Goal: Task Accomplishment & Management: Complete application form

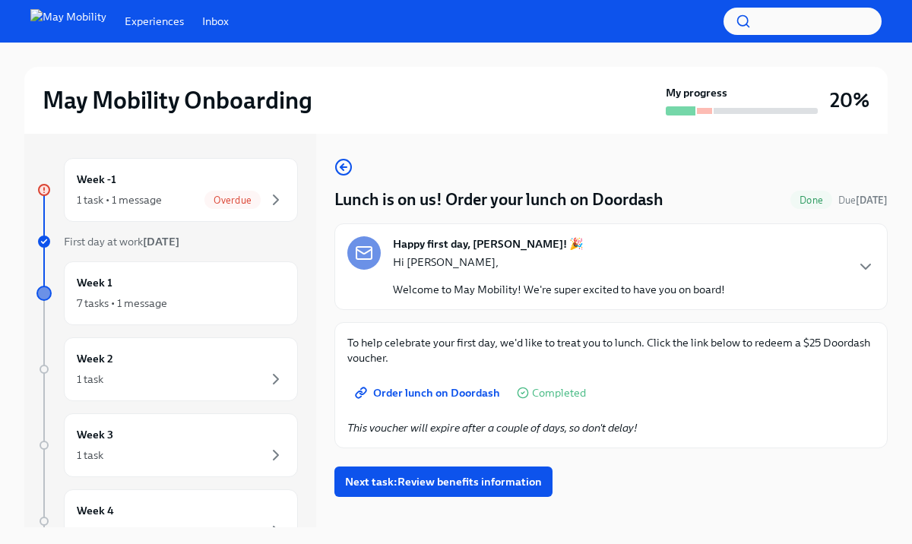
click at [439, 395] on span "Order lunch on Doordash" at bounding box center [429, 392] width 142 height 15
click at [458, 481] on span "Next task : Review benefits information" at bounding box center [443, 481] width 197 height 15
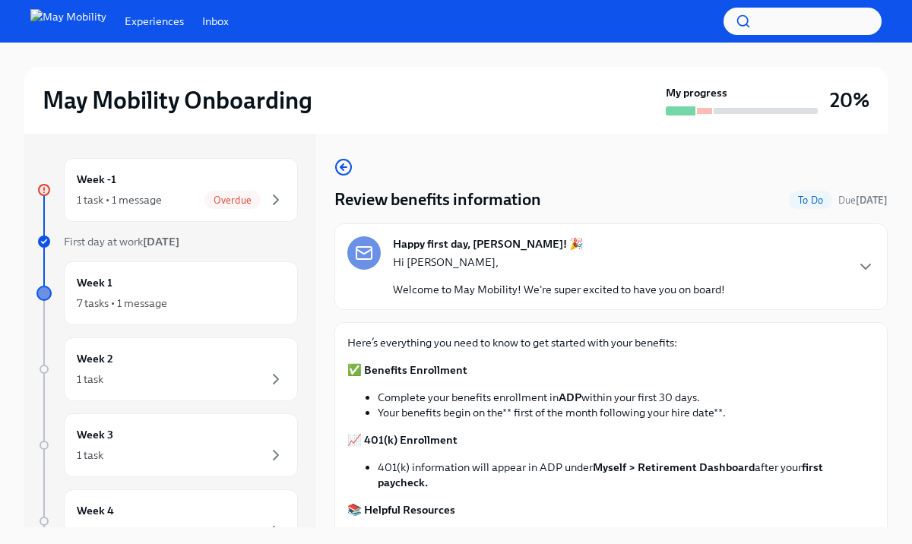
click at [839, 318] on div "Review benefits information To Do Due [DATE] Happy first day, [PERSON_NAME]! 🎉 …" at bounding box center [612, 450] width 554 height 585
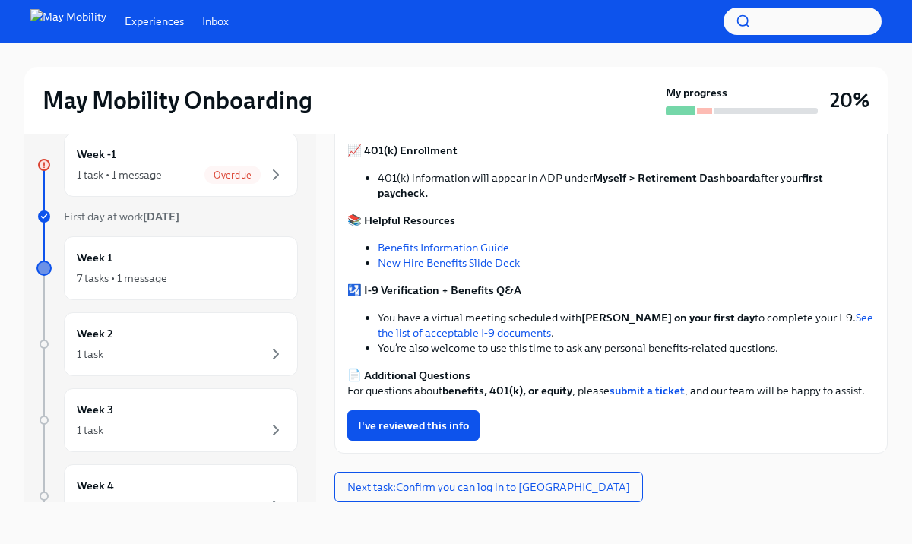
scroll to position [26, 0]
click at [563, 482] on button "Next task : Confirm you can log in to [GEOGRAPHIC_DATA]" at bounding box center [489, 486] width 309 height 30
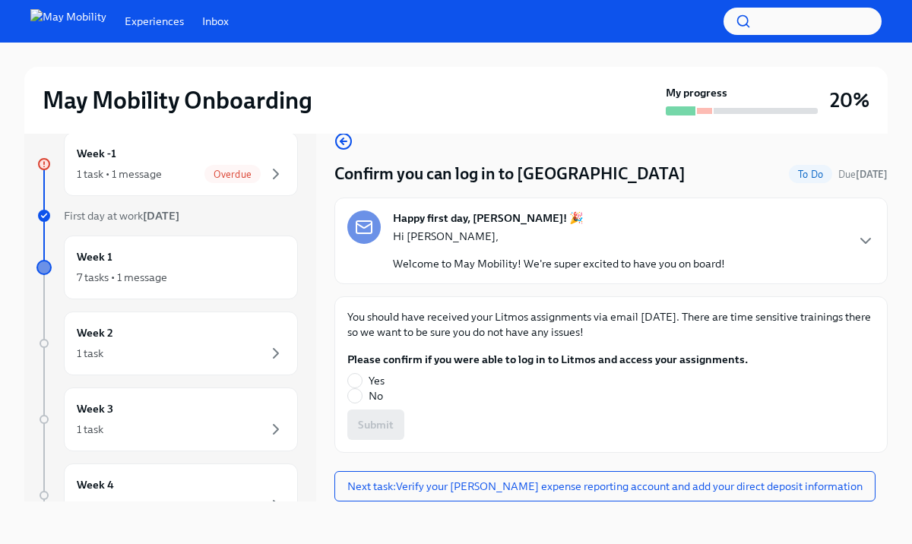
click at [386, 378] on label "Yes" at bounding box center [541, 380] width 389 height 15
click at [362, 378] on input "Yes" at bounding box center [355, 381] width 14 height 14
radio input "true"
click at [384, 425] on span "Submit" at bounding box center [376, 424] width 36 height 15
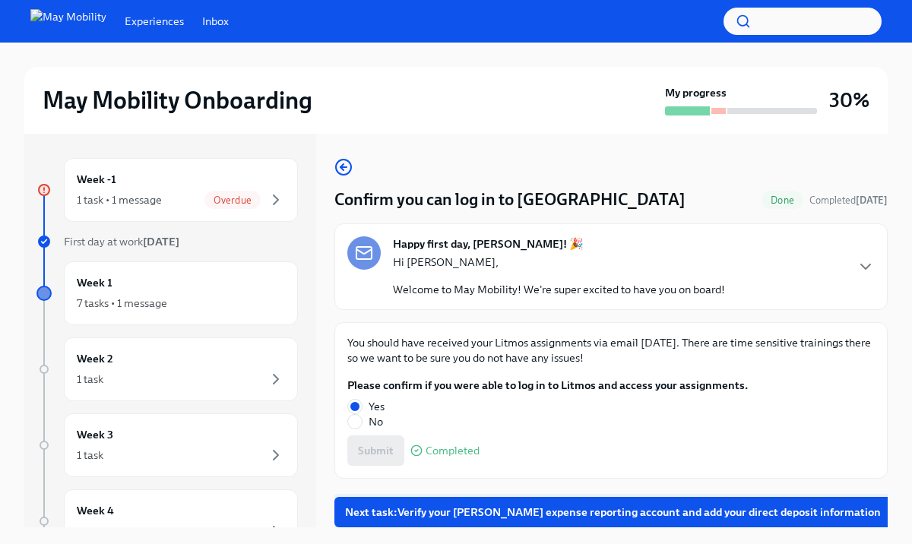
click at [629, 505] on span "Next task : Verify your [PERSON_NAME] expense reporting account and add your di…" at bounding box center [613, 512] width 536 height 15
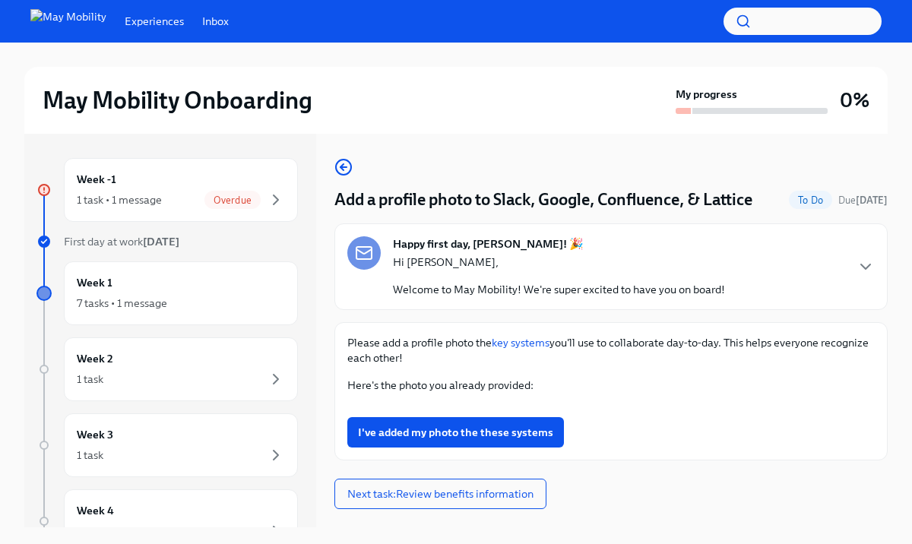
click at [896, 236] on div "May Mobility Onboarding My progress 0% Week -1 1 task • 1 message Overdue First…" at bounding box center [456, 307] width 912 height 528
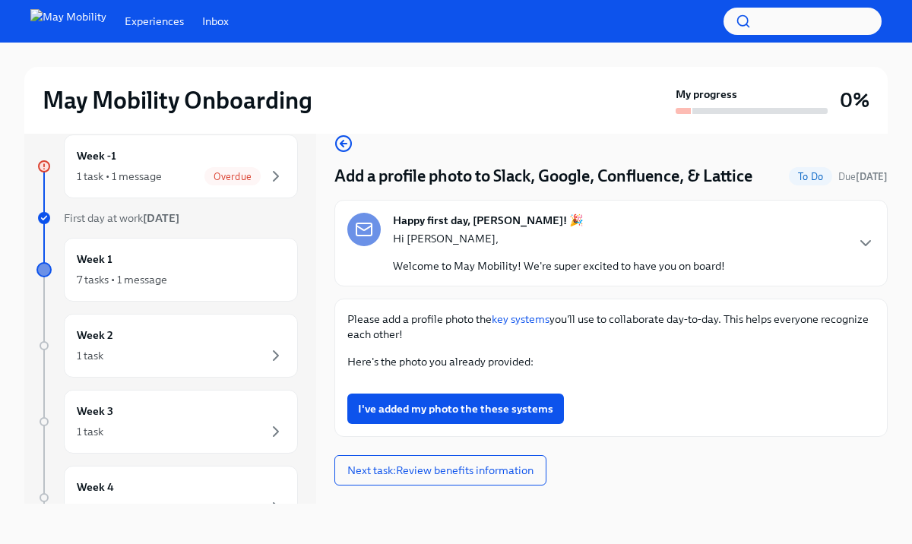
scroll to position [26, 0]
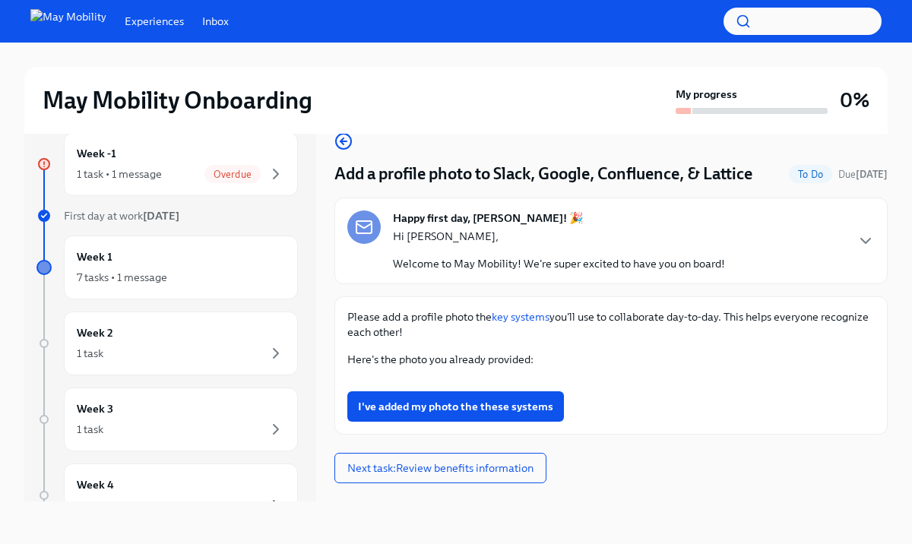
click at [877, 290] on div "Add a profile photo to Slack, Google, Confluence, & Lattice To Do Due in 3 days…" at bounding box center [612, 283] width 554 height 303
click at [874, 289] on div "Add a profile photo to Slack, Google, Confluence, & Lattice To Do Due in 3 days…" at bounding box center [612, 283] width 554 height 303
click at [535, 414] on span "I've added my photo the these systems" at bounding box center [455, 406] width 195 height 15
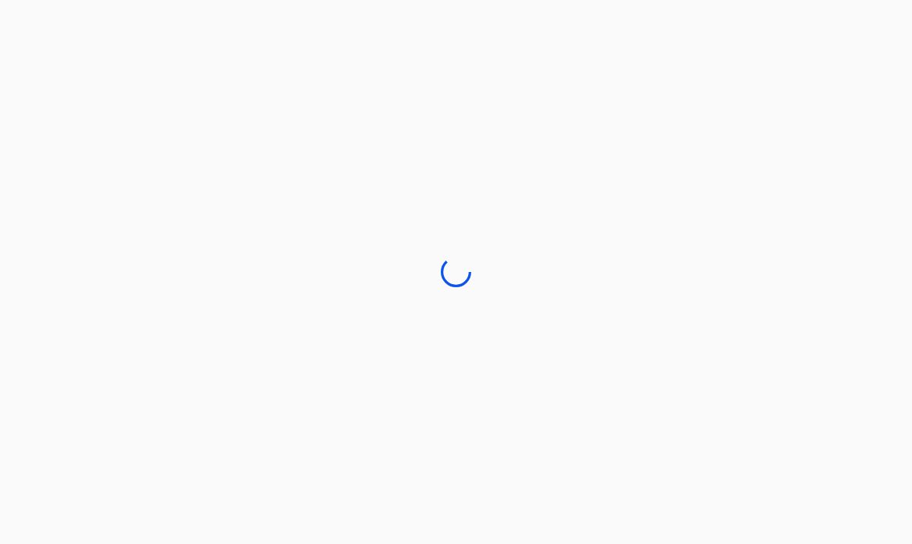
scroll to position [0, 0]
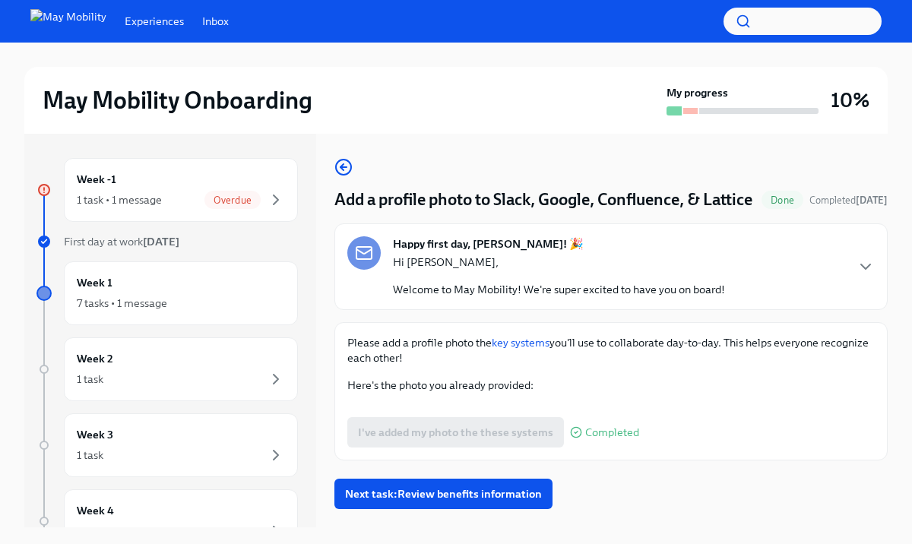
click at [523, 341] on link "key systems" at bounding box center [521, 343] width 58 height 14
click at [893, 214] on div "May Mobility Onboarding My progress 10% Week -1 1 task • 1 message Overdue Firs…" at bounding box center [456, 307] width 912 height 528
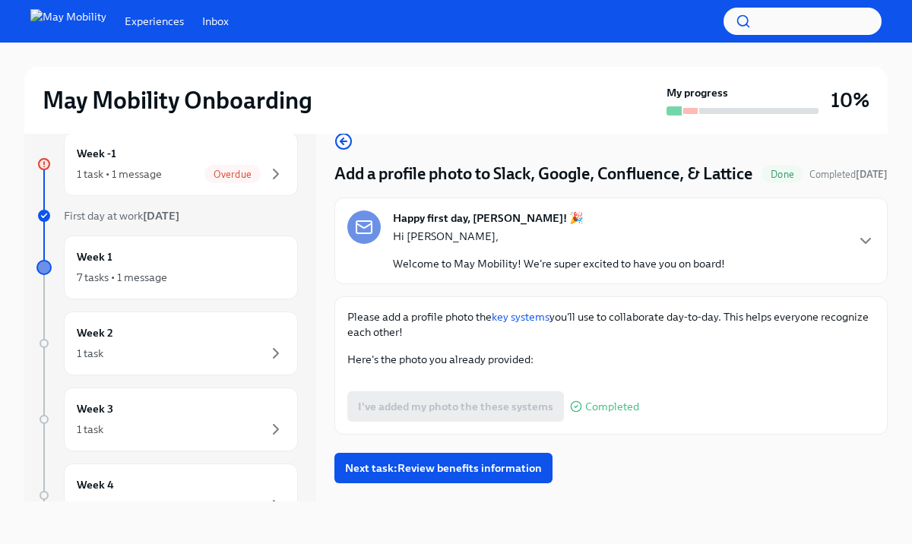
click at [893, 214] on div "May Mobility Onboarding My progress 10% Week -1 1 task • 1 message Overdue Firs…" at bounding box center [456, 281] width 912 height 528
click at [835, 349] on div "Please add a profile photo the key systems you'll use to collaborate day-to-day…" at bounding box center [611, 365] width 528 height 113
click at [834, 242] on div "Happy first day, Octavia! 🎉 Hi Octavia, Welcome to May Mobility! We're super ex…" at bounding box center [611, 241] width 528 height 61
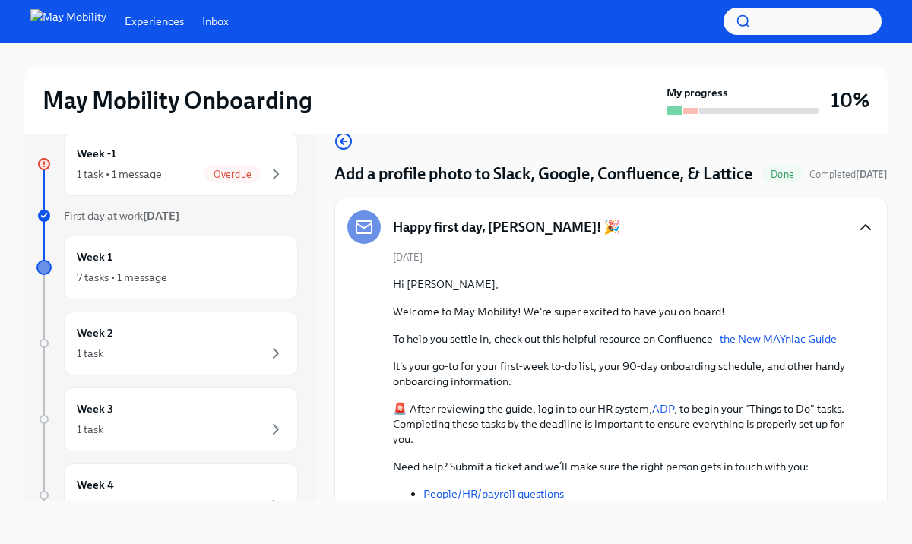
click at [863, 231] on icon "button" at bounding box center [866, 227] width 18 height 18
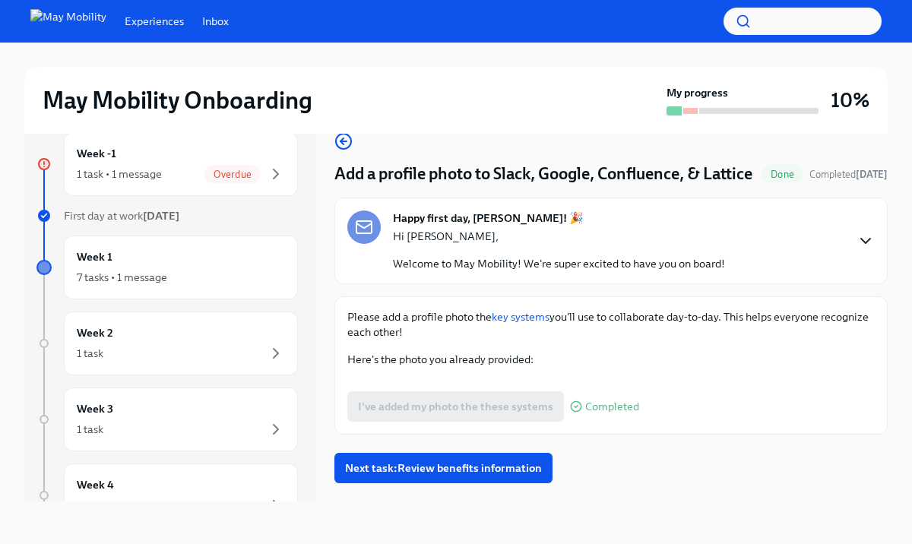
click at [819, 298] on div "Please add a profile photo the key systems you'll use to collaborate day-to-day…" at bounding box center [612, 366] width 554 height 138
click at [714, 211] on div "Happy first day, Octavia! 🎉 Hi Octavia, Welcome to May Mobility! We're super ex…" at bounding box center [559, 241] width 332 height 61
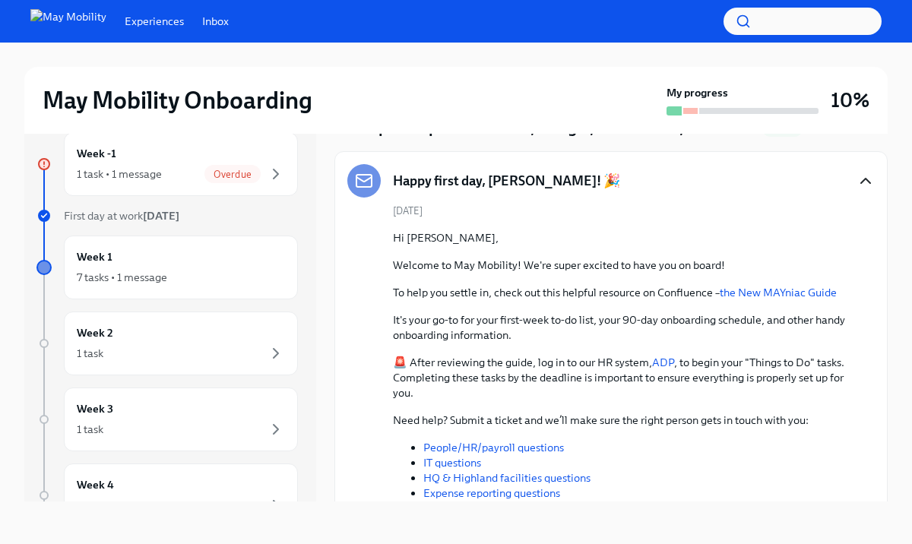
click at [759, 252] on div "Hi Octavia, Welcome to May Mobility! We're super excited to have you on board! …" at bounding box center [622, 400] width 458 height 341
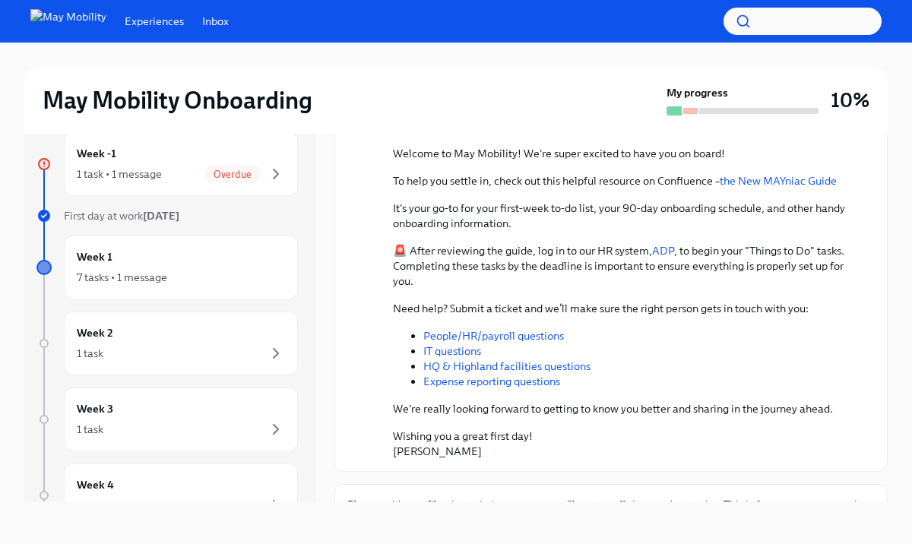
scroll to position [168, 0]
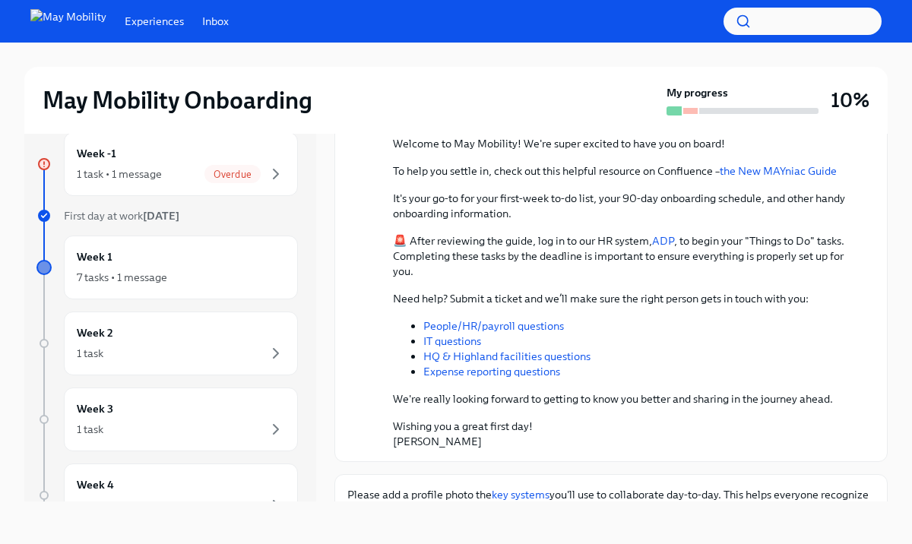
click at [868, 234] on div "October 13th Hi Octavia, Welcome to May Mobility! We're super excited to have y…" at bounding box center [611, 265] width 528 height 367
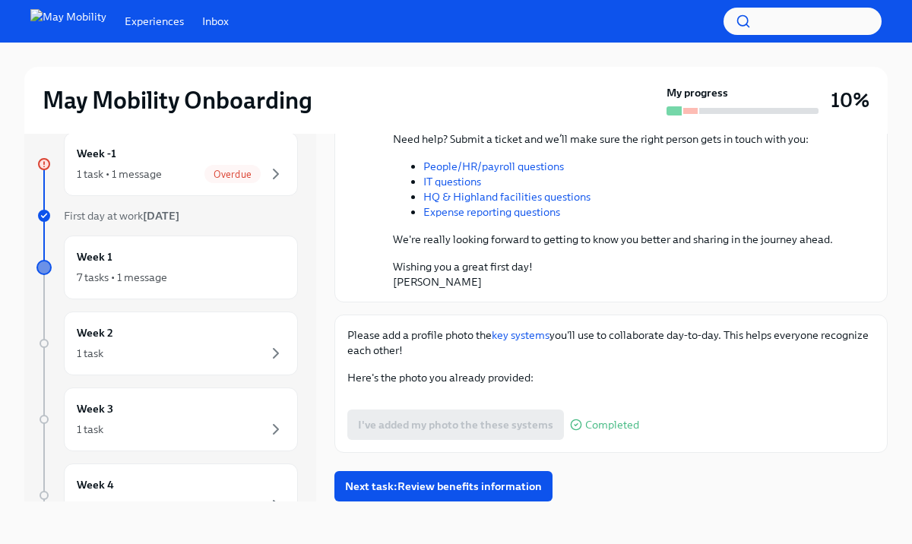
scroll to position [503, 0]
click at [802, 398] on button "Zoom image" at bounding box center [611, 398] width 528 height 0
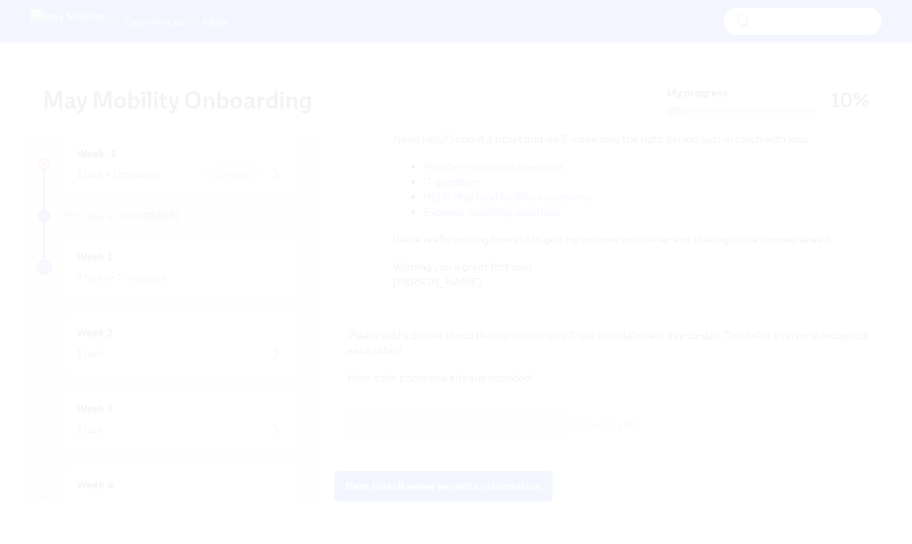
click at [587, 269] on button "Unzoom image" at bounding box center [456, 272] width 912 height 544
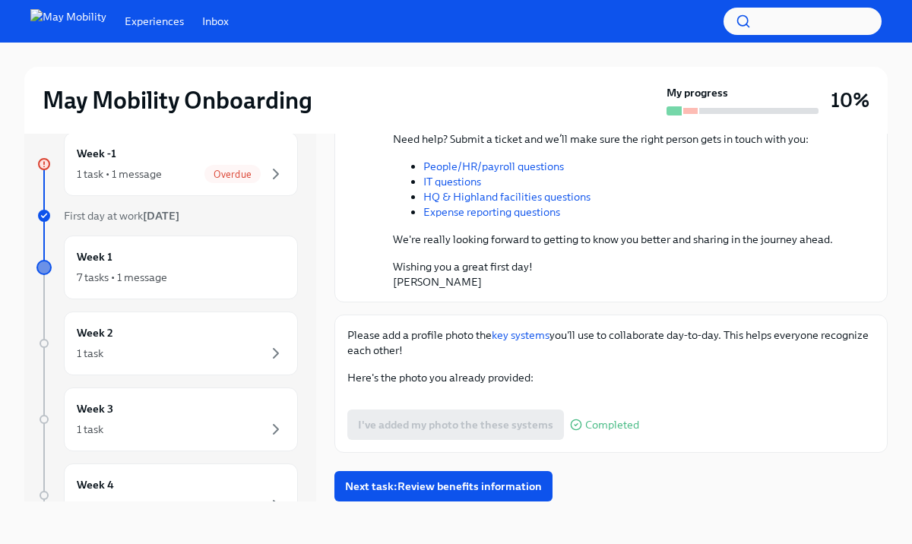
click at [587, 398] on button "Zoom image" at bounding box center [611, 398] width 528 height 0
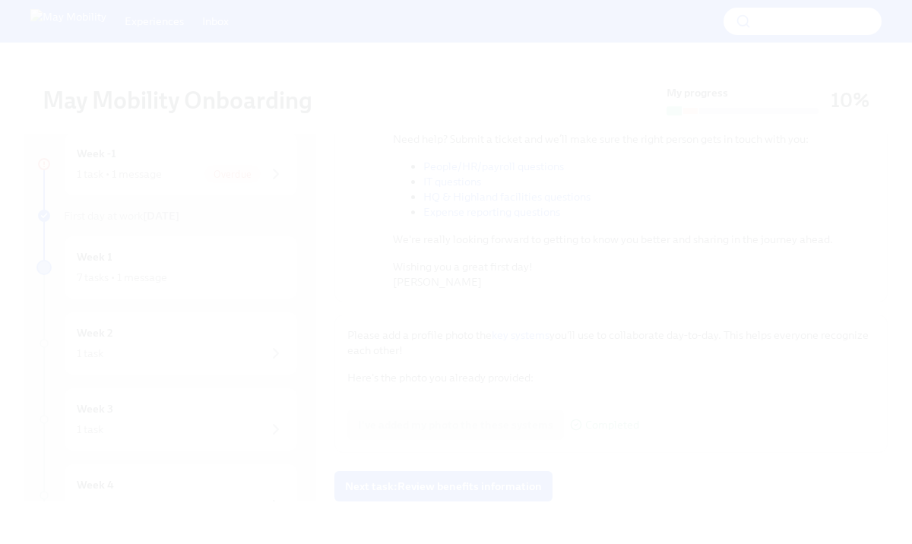
click at [587, 269] on button "Unzoom image" at bounding box center [456, 272] width 912 height 544
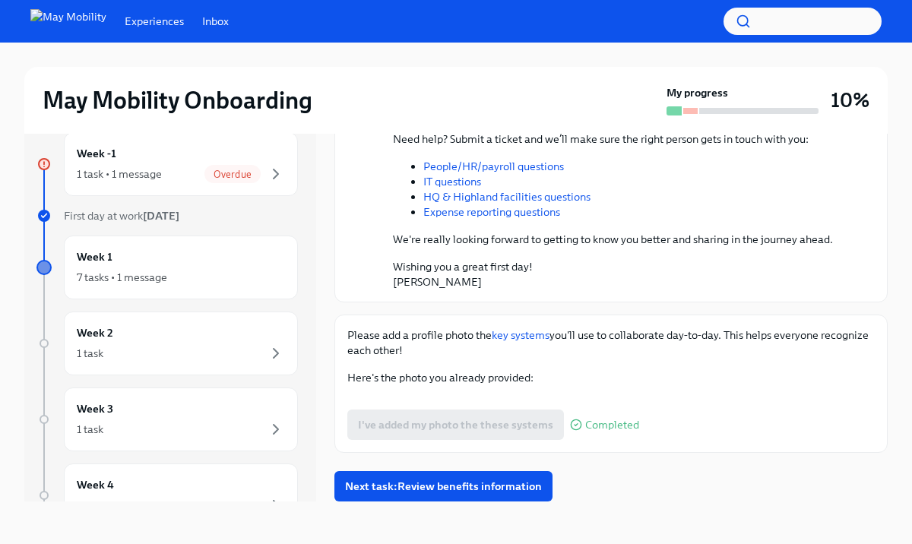
click at [587, 398] on button "Zoom image" at bounding box center [611, 398] width 528 height 0
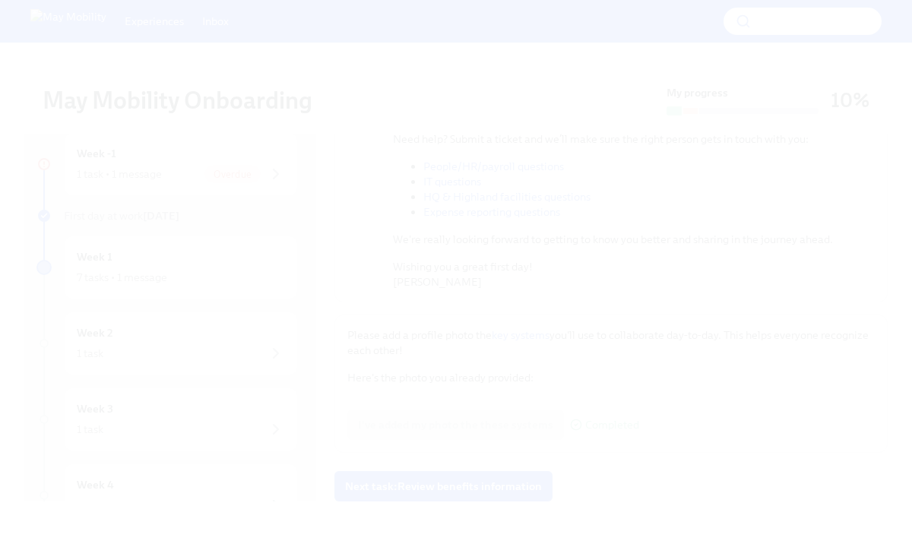
click at [587, 269] on button "Unzoom image" at bounding box center [456, 272] width 912 height 544
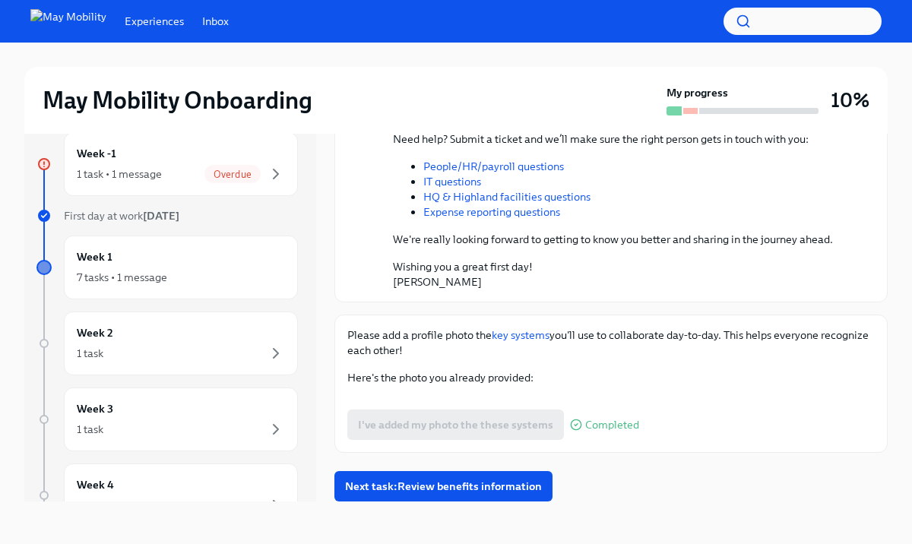
click at [585, 398] on button "Zoom image" at bounding box center [611, 398] width 528 height 0
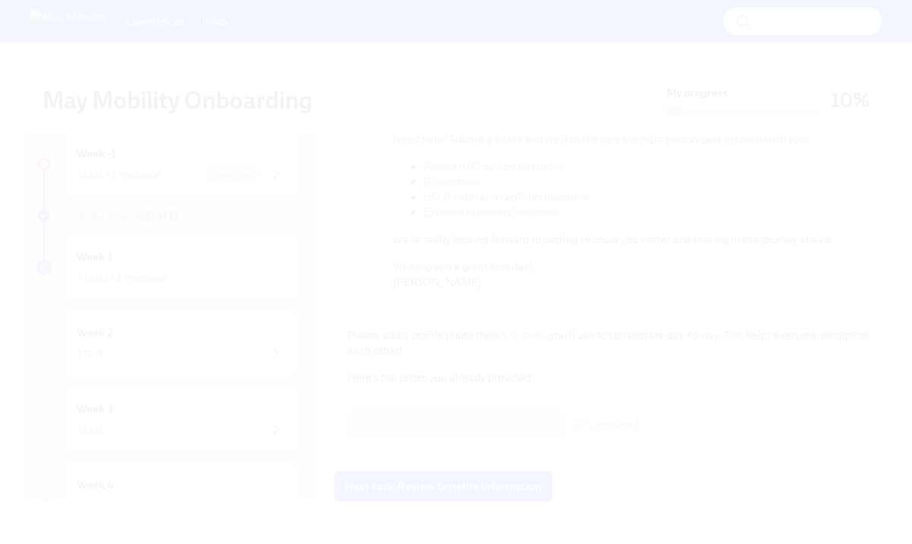
click at [444, 93] on button "Unzoom image" at bounding box center [456, 272] width 912 height 544
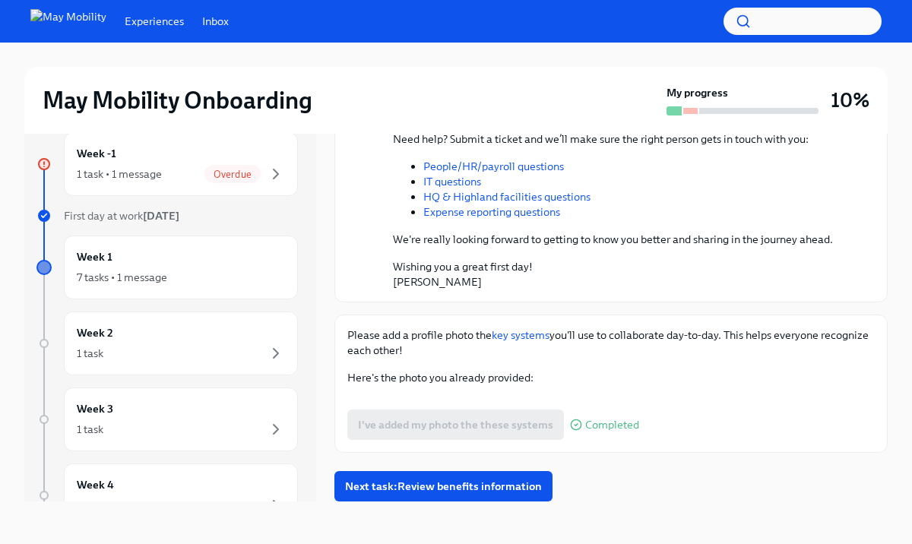
click at [457, 398] on button "Zoom image" at bounding box center [611, 398] width 528 height 0
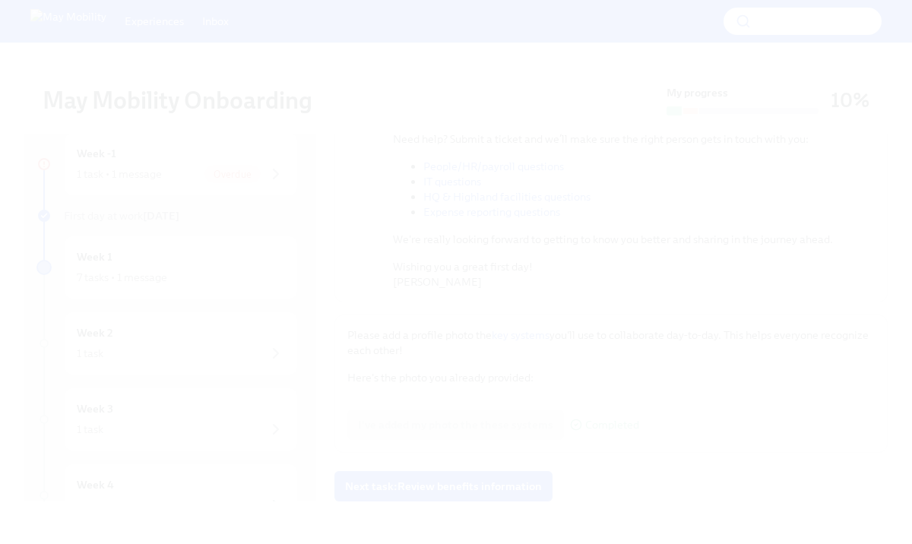
click at [454, 278] on button "Unzoom image" at bounding box center [456, 272] width 912 height 544
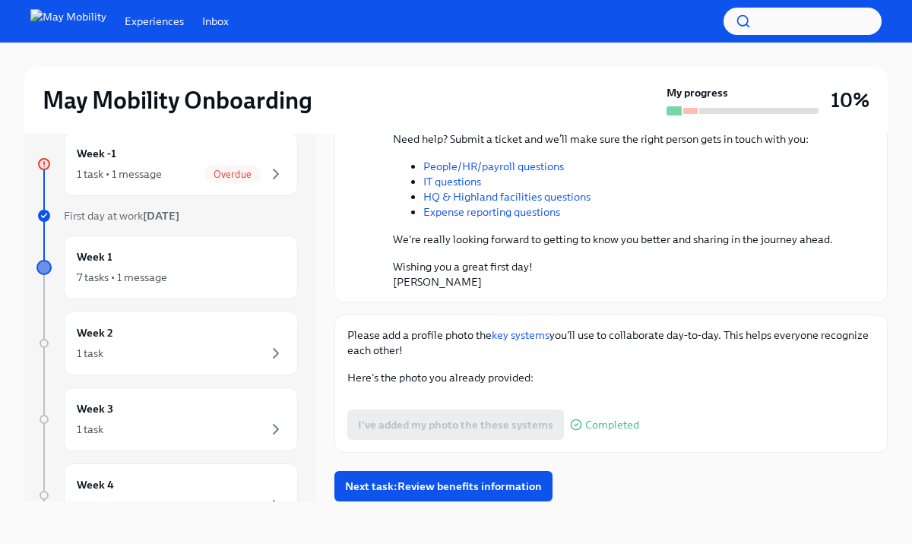
click at [454, 398] on button "Zoom image" at bounding box center [611, 398] width 528 height 0
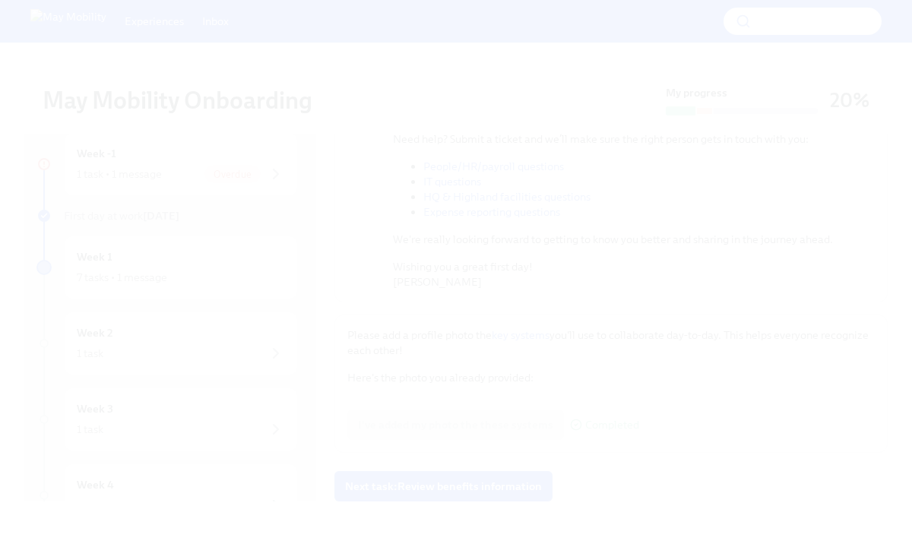
click at [490, 141] on button "Unzoom image" at bounding box center [456, 272] width 912 height 544
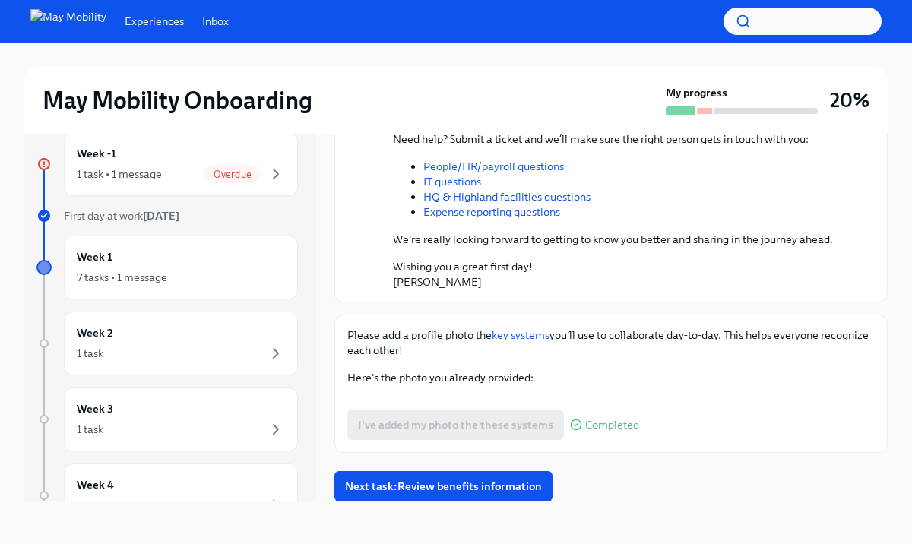
click at [594, 398] on button "Zoom image" at bounding box center [611, 398] width 528 height 0
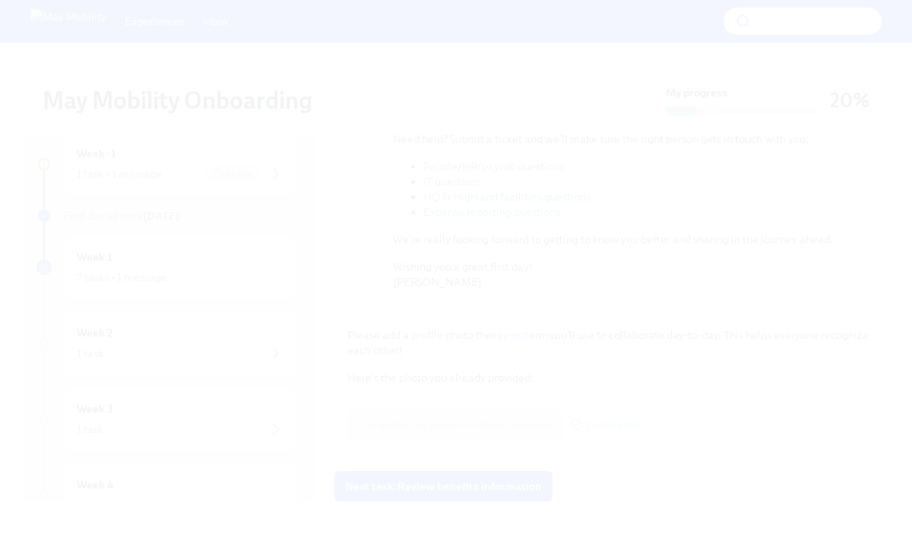
click at [594, 315] on button "Unzoom image" at bounding box center [456, 272] width 912 height 544
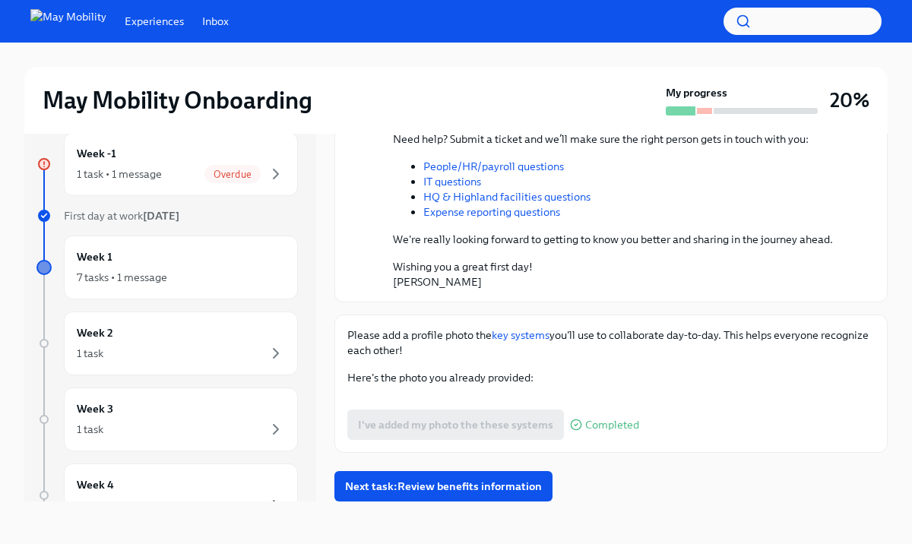
click at [594, 398] on button "Zoom image" at bounding box center [611, 398] width 528 height 0
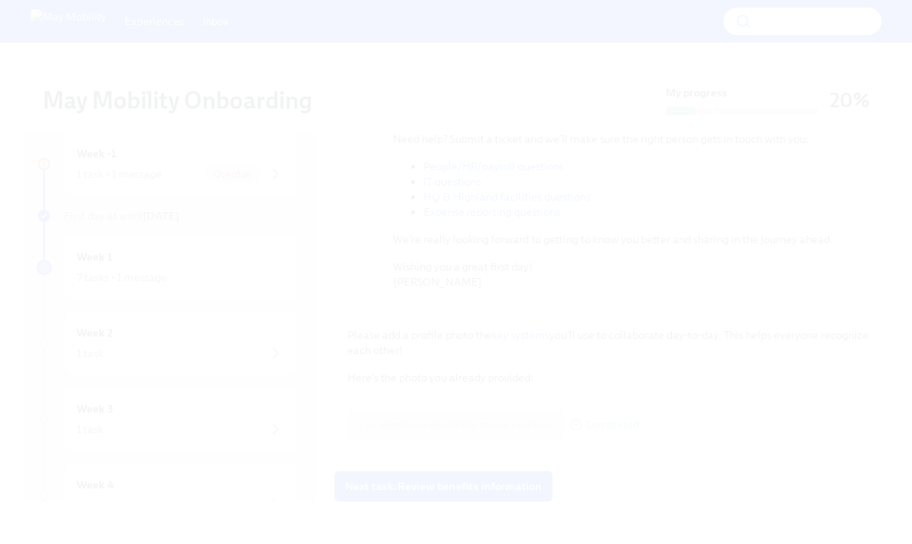
click at [594, 313] on button "Unzoom image" at bounding box center [456, 272] width 912 height 544
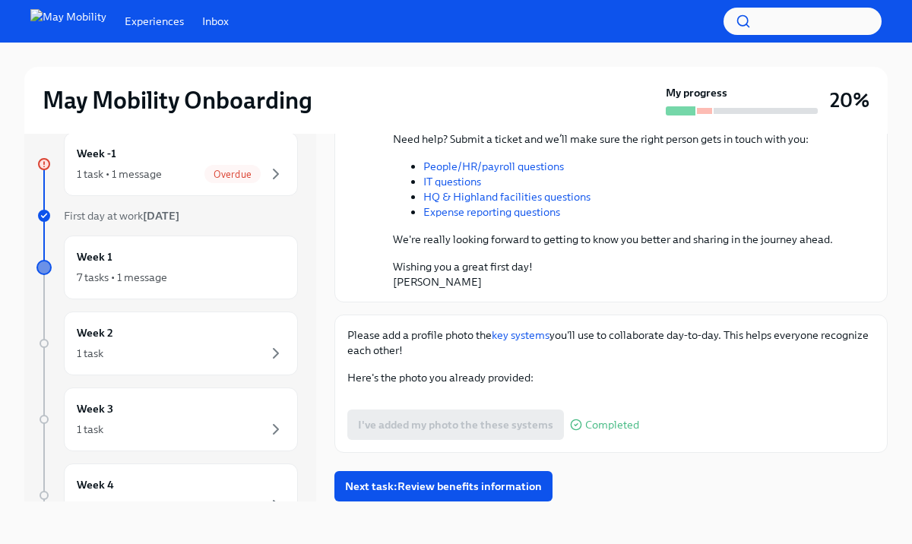
click at [595, 398] on button "Zoom image" at bounding box center [611, 398] width 528 height 0
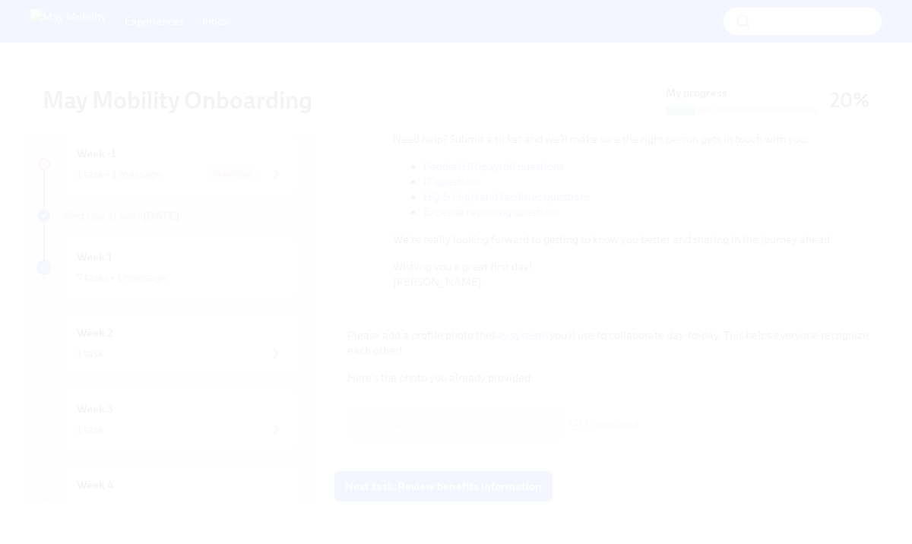
click at [588, 312] on button "Unzoom image" at bounding box center [456, 272] width 912 height 544
